Goal: Task Accomplishment & Management: Manage account settings

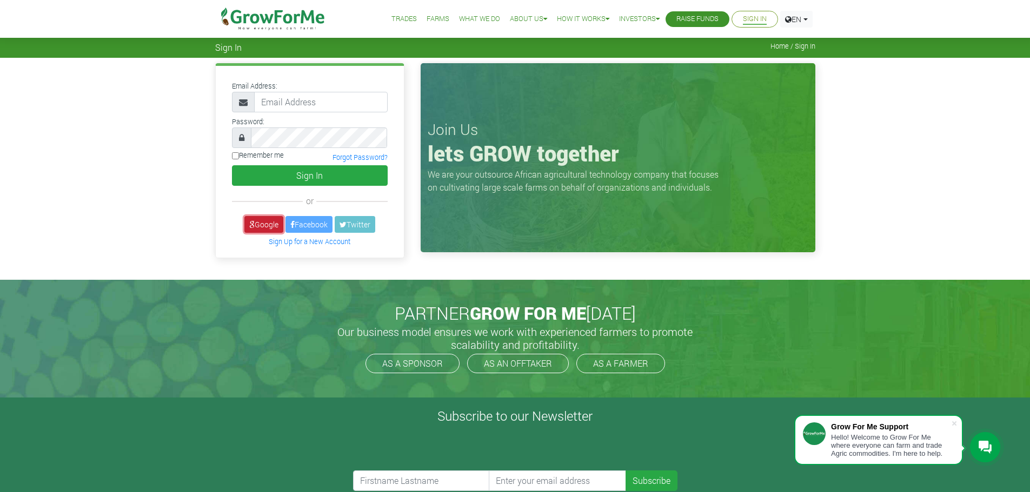
click at [268, 224] on link "Google" at bounding box center [263, 224] width 39 height 17
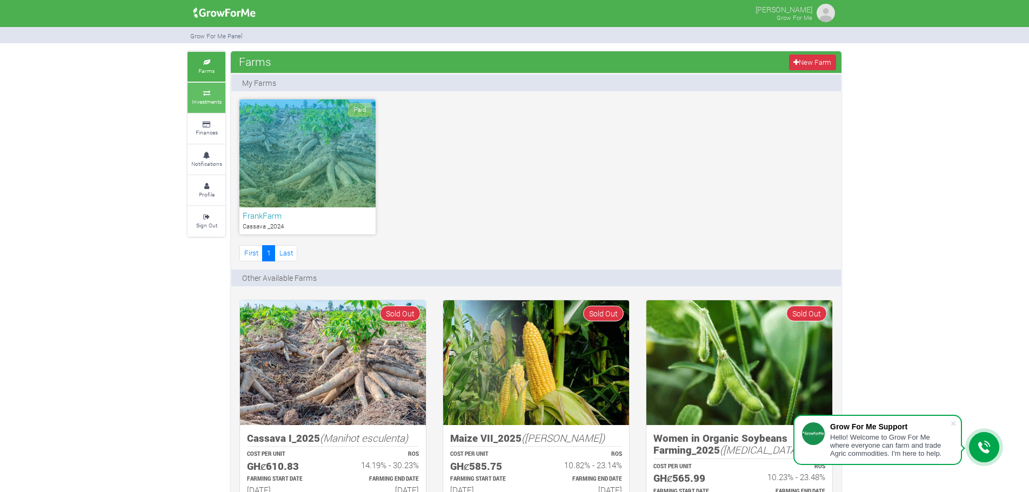
click at [213, 100] on small "Investments" at bounding box center [207, 102] width 30 height 8
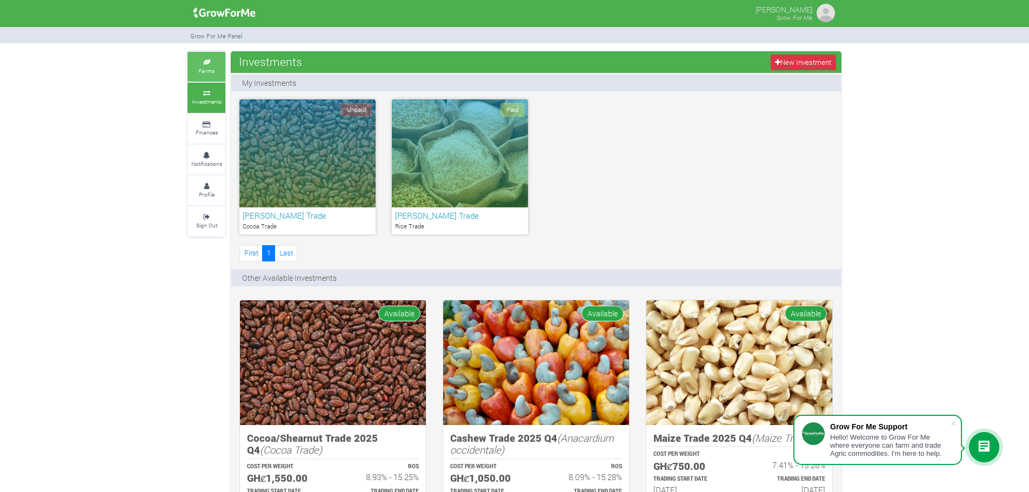
click at [206, 79] on link "Farms" at bounding box center [207, 67] width 38 height 30
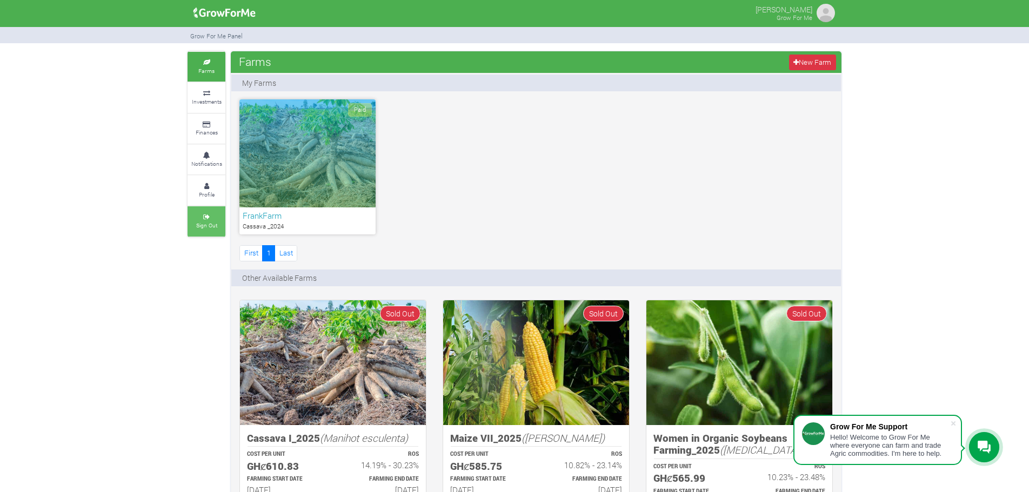
click at [197, 231] on link "Sign Out" at bounding box center [207, 221] width 38 height 30
